Goal: Task Accomplishment & Management: Manage account settings

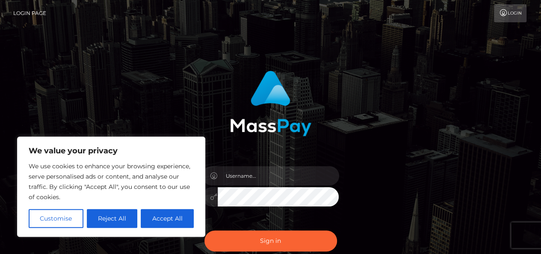
click at [229, 105] on div at bounding box center [270, 100] width 225 height 72
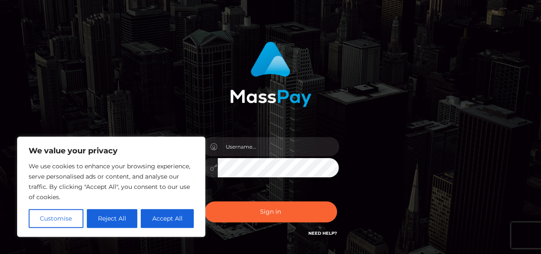
scroll to position [43, 0]
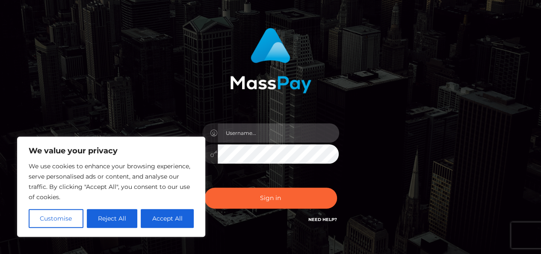
click at [274, 135] on input "text" at bounding box center [279, 132] width 122 height 19
type input "[EMAIL_ADDRESS][DOMAIN_NAME]"
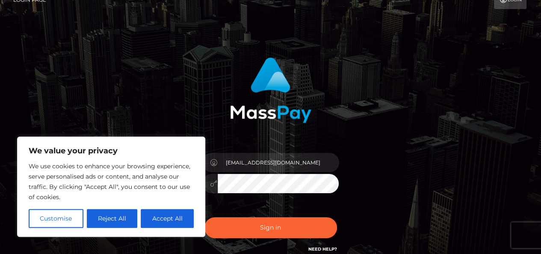
scroll to position [0, 0]
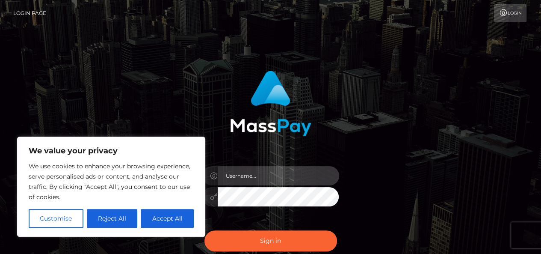
click at [233, 176] on input "text" at bounding box center [279, 175] width 122 height 19
type input "[EMAIL_ADDRESS][DOMAIN_NAME]"
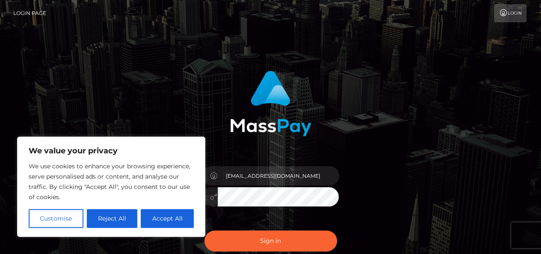
click at [213, 196] on icon at bounding box center [214, 196] width 7 height 7
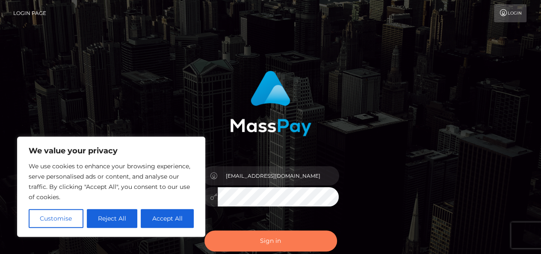
click at [270, 238] on button "Sign in" at bounding box center [271, 240] width 133 height 21
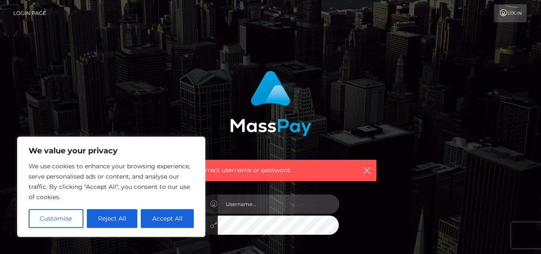
click at [252, 206] on input "text" at bounding box center [279, 203] width 122 height 19
type input "[EMAIL_ADDRESS][DOMAIN_NAME]"
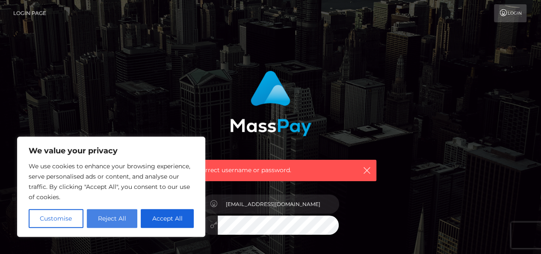
click at [116, 221] on button "Reject All" at bounding box center [112, 218] width 51 height 19
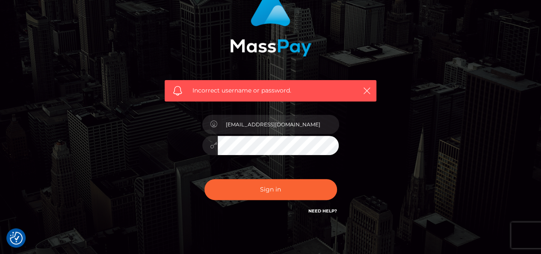
scroll to position [86, 0]
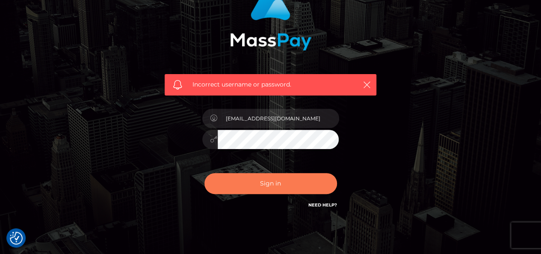
click at [270, 182] on button "Sign in" at bounding box center [271, 183] width 133 height 21
